Goal: Information Seeking & Learning: Find specific fact

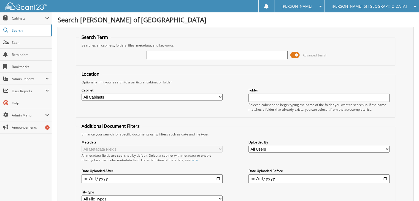
click at [111, 57] on div "Advanced Search" at bounding box center [236, 55] width 314 height 15
drag, startPoint x: 0, startPoint y: 0, endPoint x: 103, endPoint y: 38, distance: 109.6
click at [103, 38] on fieldset "Search Term Searches all cabinets, folders, files, metadata, and keywords Advan…" at bounding box center [236, 49] width 320 height 31
click at [159, 53] on input "text" at bounding box center [217, 55] width 141 height 8
type input "[PERSON_NAME]"
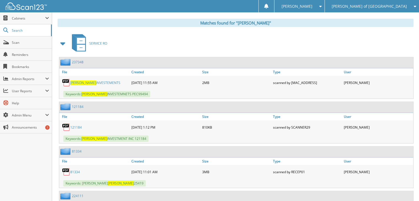
scroll to position [207, 0]
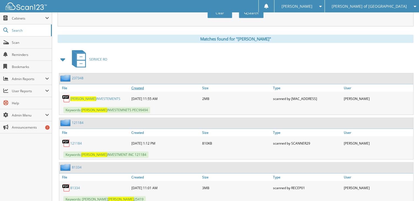
click at [142, 84] on link "Created" at bounding box center [165, 87] width 71 height 7
click at [136, 84] on link "Created" at bounding box center [165, 87] width 71 height 7
click at [141, 84] on link "Created" at bounding box center [165, 87] width 71 height 7
click at [133, 84] on link "Created" at bounding box center [165, 87] width 71 height 7
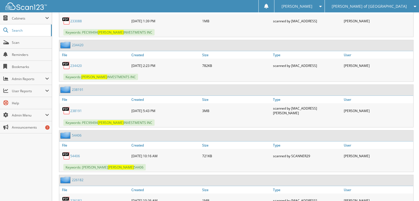
scroll to position [1352, 0]
